Goal: Task Accomplishment & Management: Use online tool/utility

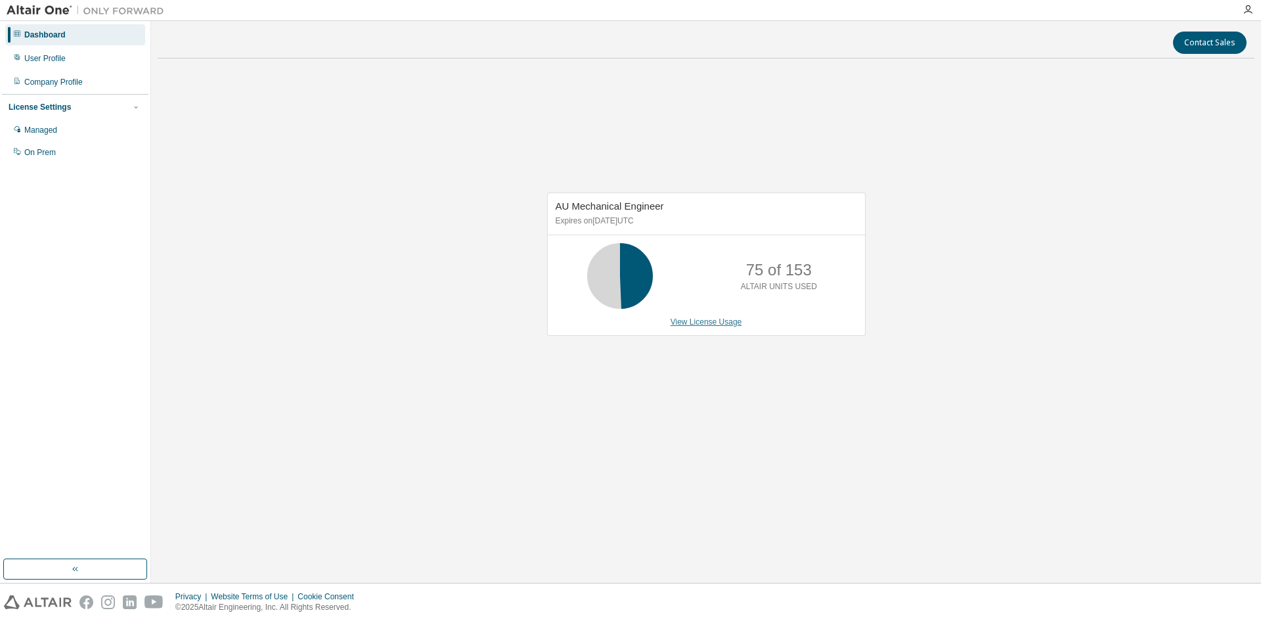
click at [707, 323] on link "View License Usage" at bounding box center [707, 321] width 72 height 9
